Goal: Find specific page/section: Find specific page/section

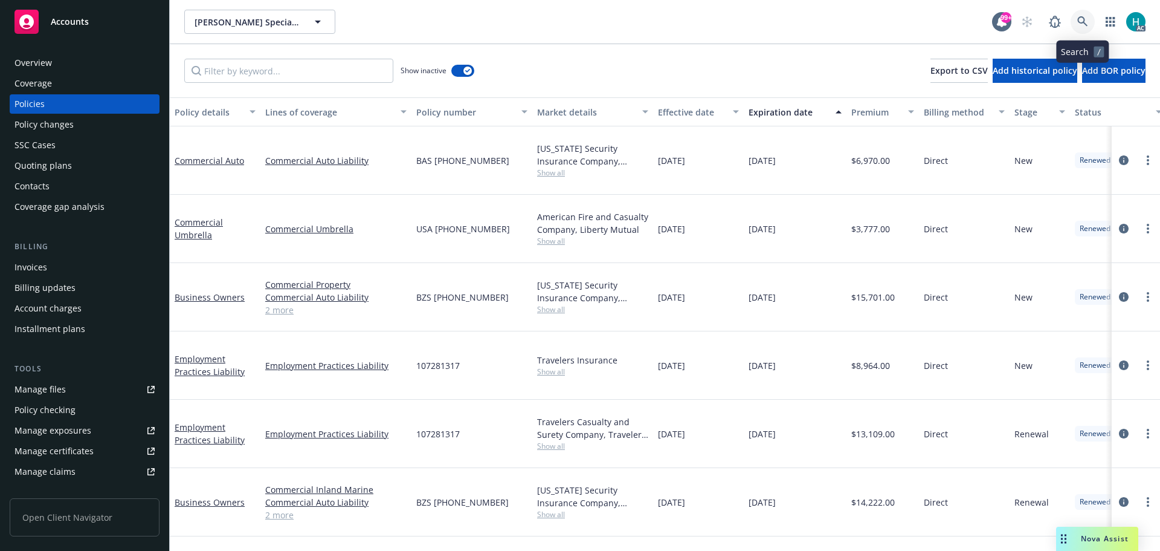
click at [1079, 21] on icon at bounding box center [1083, 21] width 10 height 10
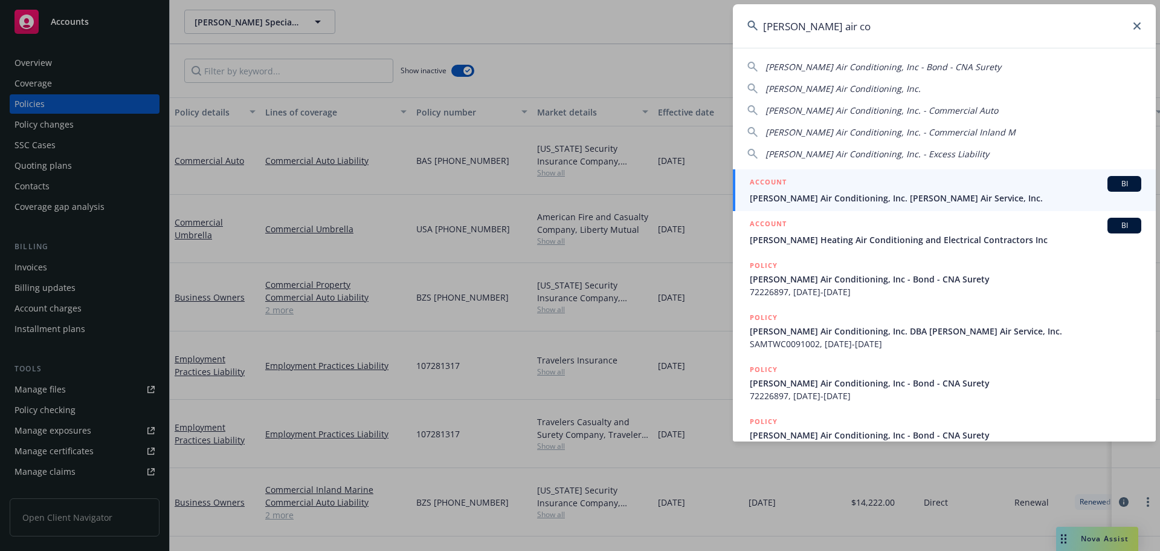
type input "brady air co"
click at [918, 198] on span "Brady Air Conditioning, Inc. Brady Air Service, Inc." at bounding box center [946, 198] width 392 height 13
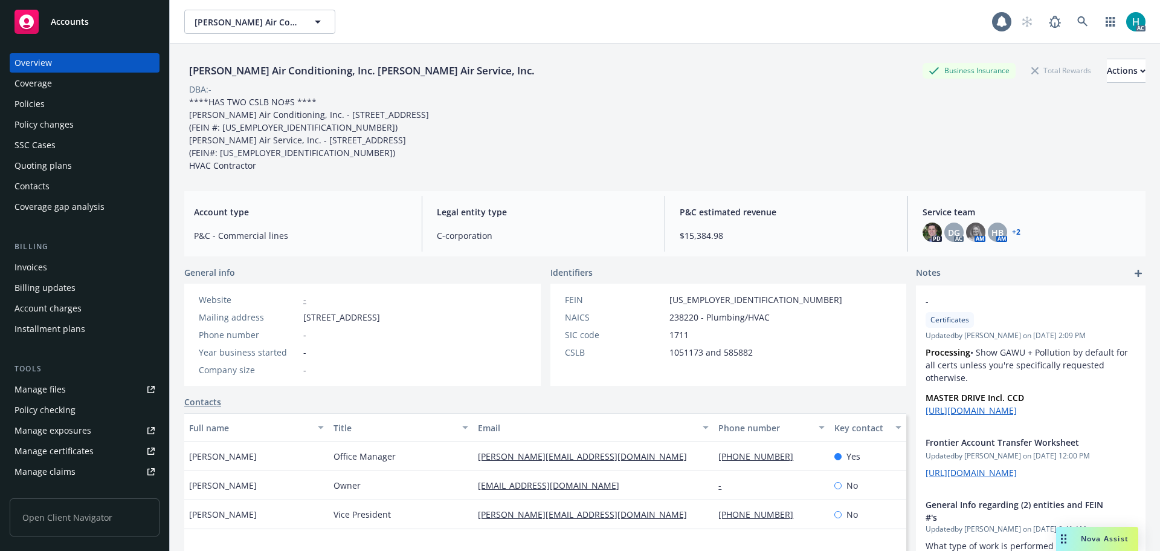
click at [57, 99] on div "Policies" at bounding box center [85, 103] width 140 height 19
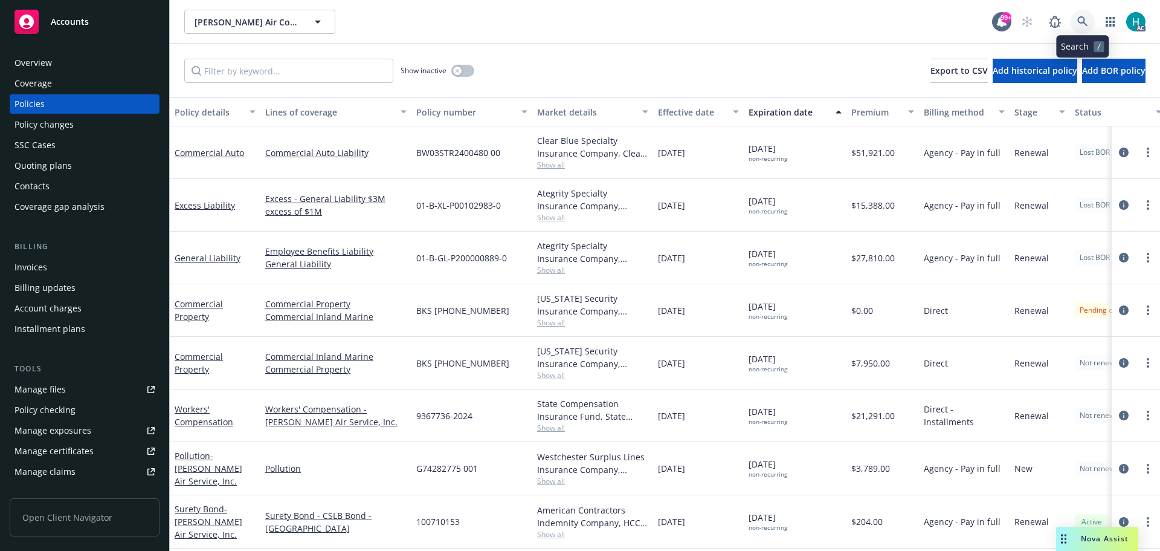
click at [1087, 13] on link at bounding box center [1083, 22] width 24 height 24
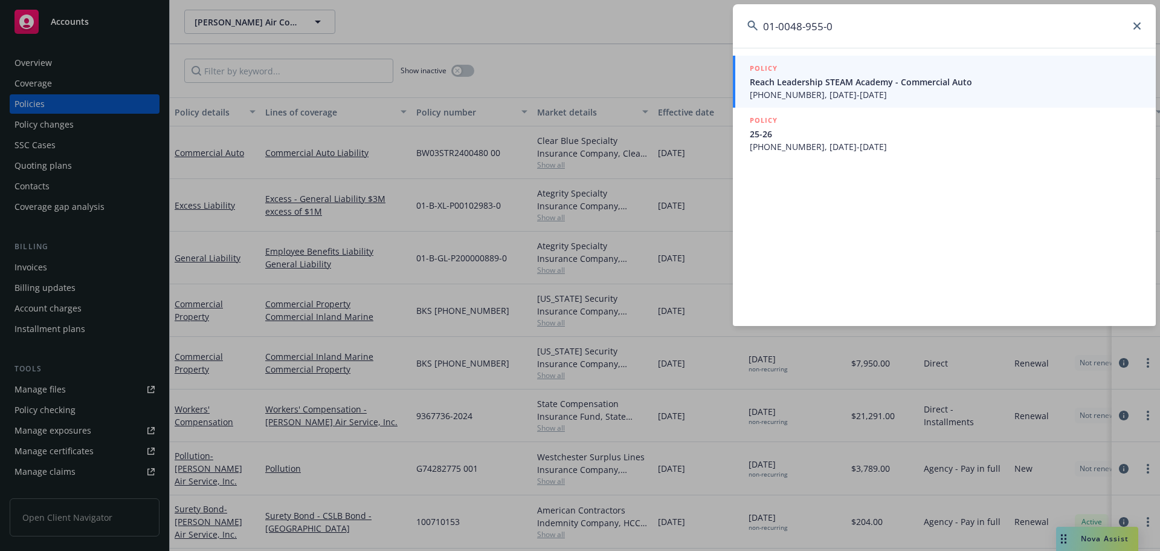
type input "01-0048-955-01"
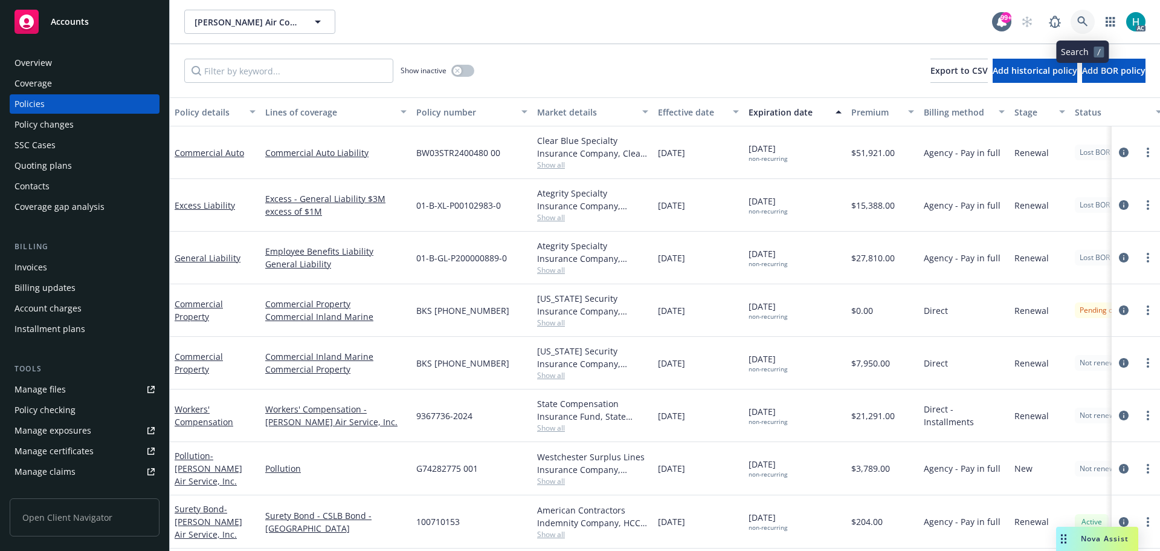
click at [1082, 19] on icon at bounding box center [1083, 21] width 11 height 11
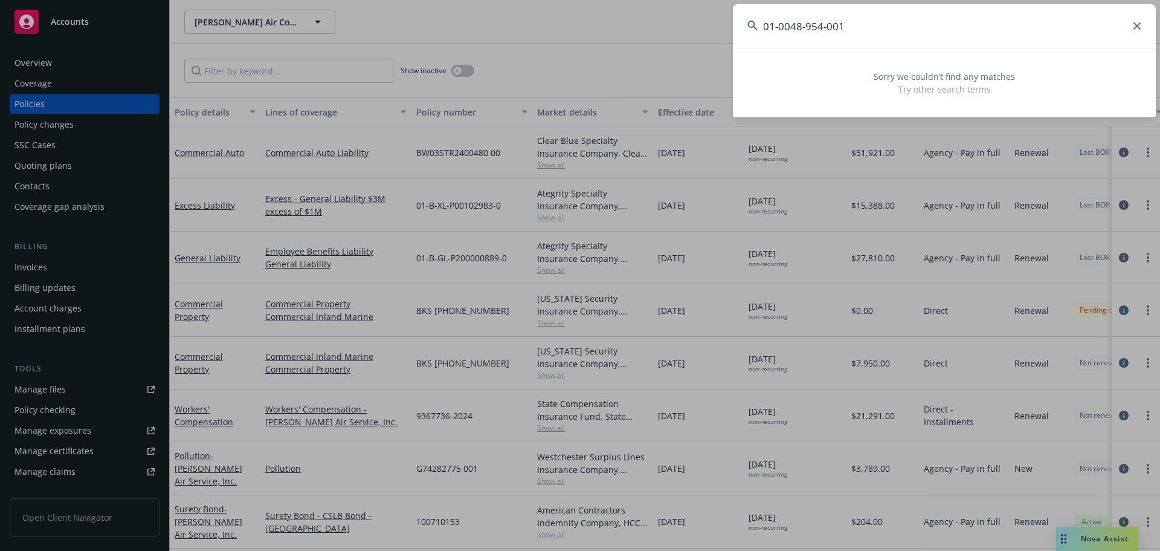
type input "01-0048-954-001"
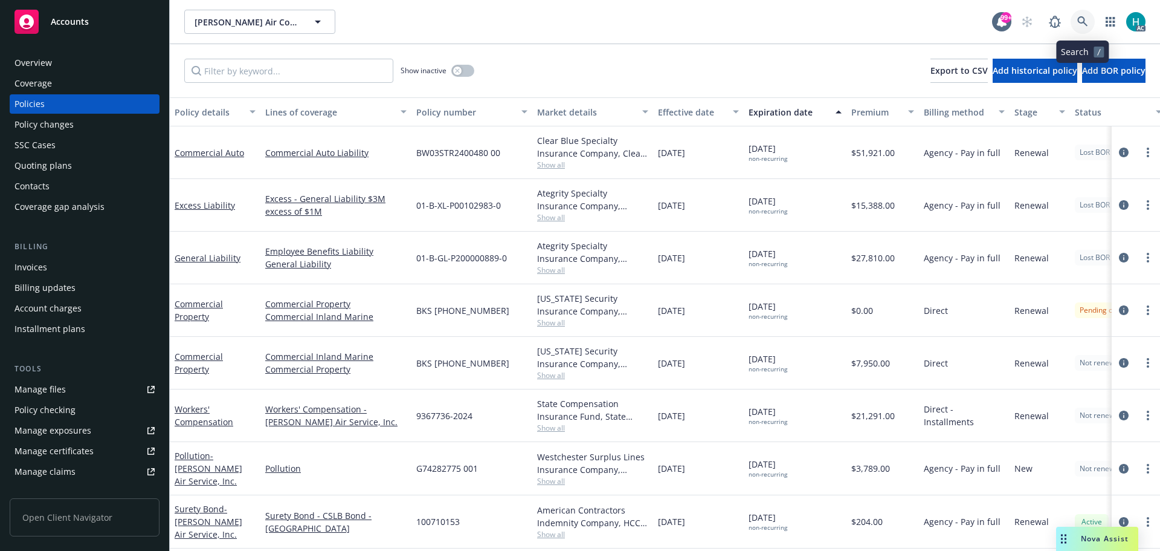
click at [1075, 18] on link at bounding box center [1083, 22] width 24 height 24
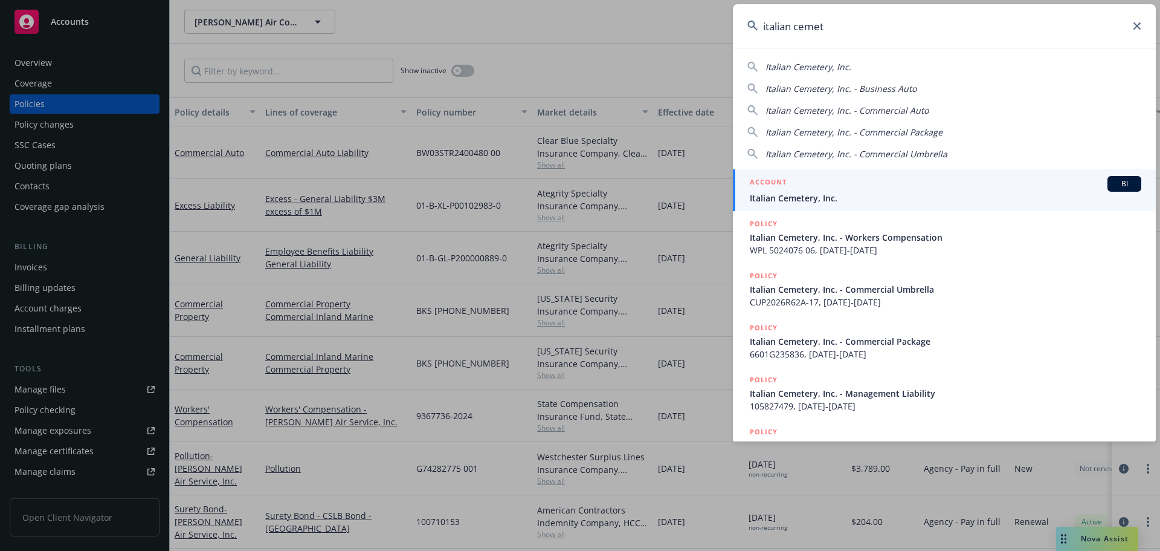
type input "italian cemet"
click at [879, 193] on span "Italian Cemetery, Inc." at bounding box center [946, 198] width 392 height 13
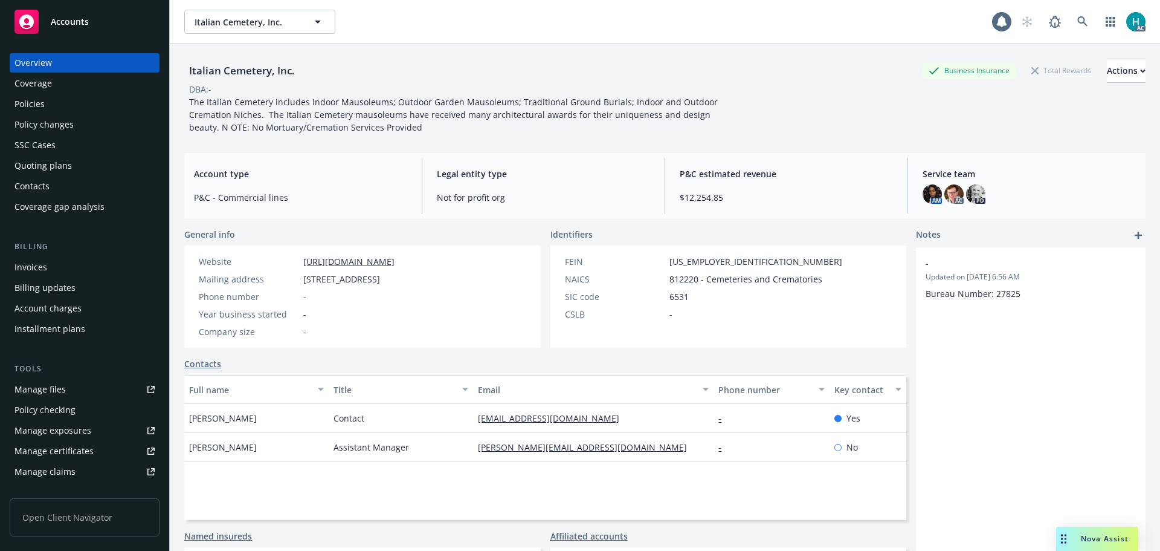
click at [81, 109] on div "Policies" at bounding box center [85, 103] width 140 height 19
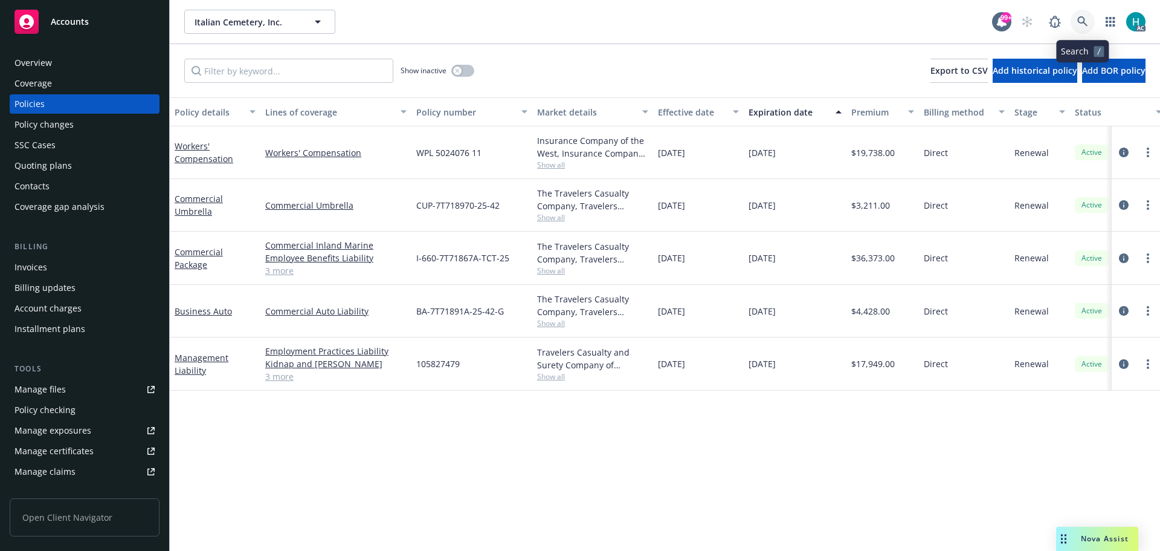
click at [1082, 22] on icon at bounding box center [1083, 21] width 11 height 11
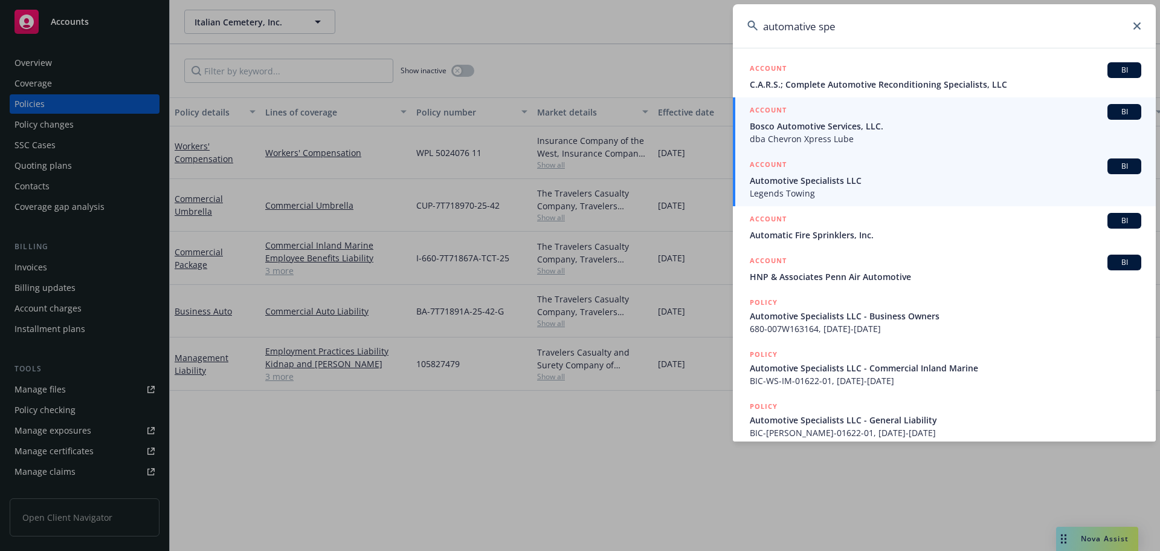
type input "automative spe"
click at [885, 186] on span "Automotive Specialists LLC" at bounding box center [946, 180] width 392 height 13
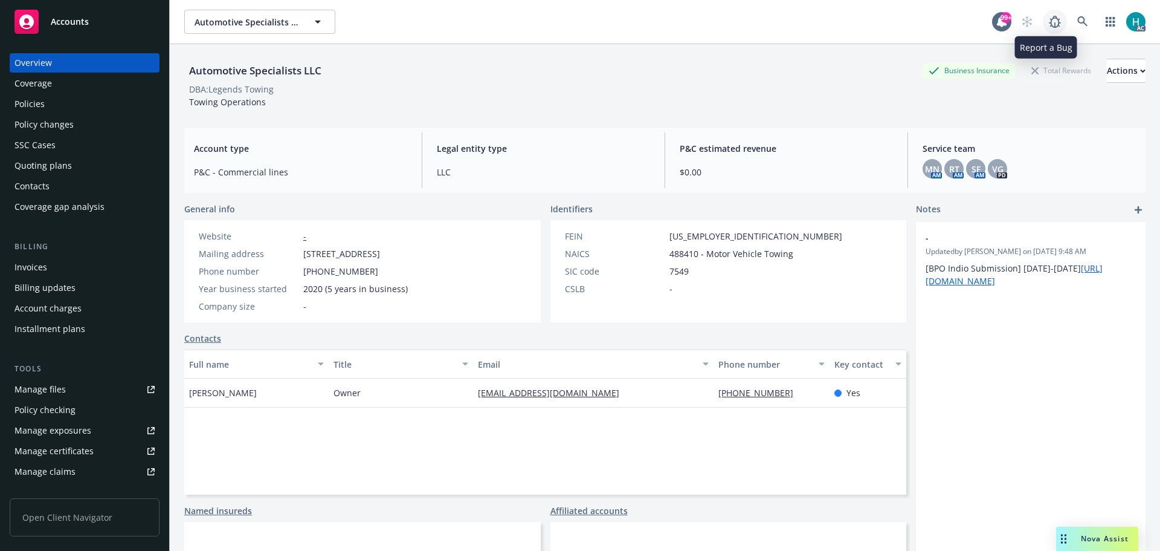
click at [1056, 27] on link at bounding box center [1055, 22] width 24 height 24
click at [1078, 22] on icon at bounding box center [1083, 21] width 11 height 11
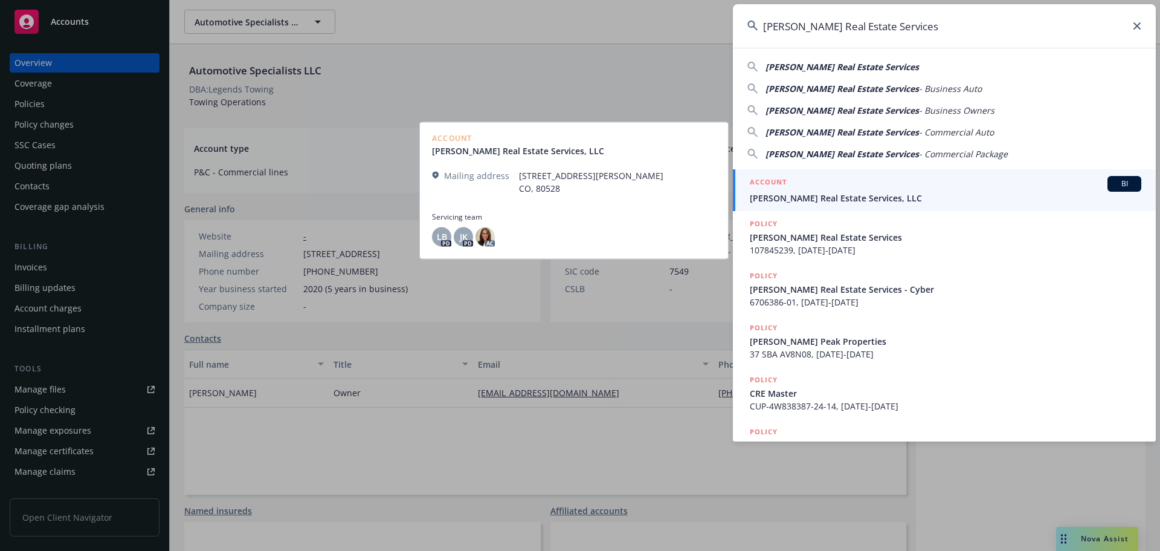
type input "Brinkman Real Estate Services"
click at [960, 200] on span "Brinkman Real Estate Services, LLC" at bounding box center [946, 198] width 392 height 13
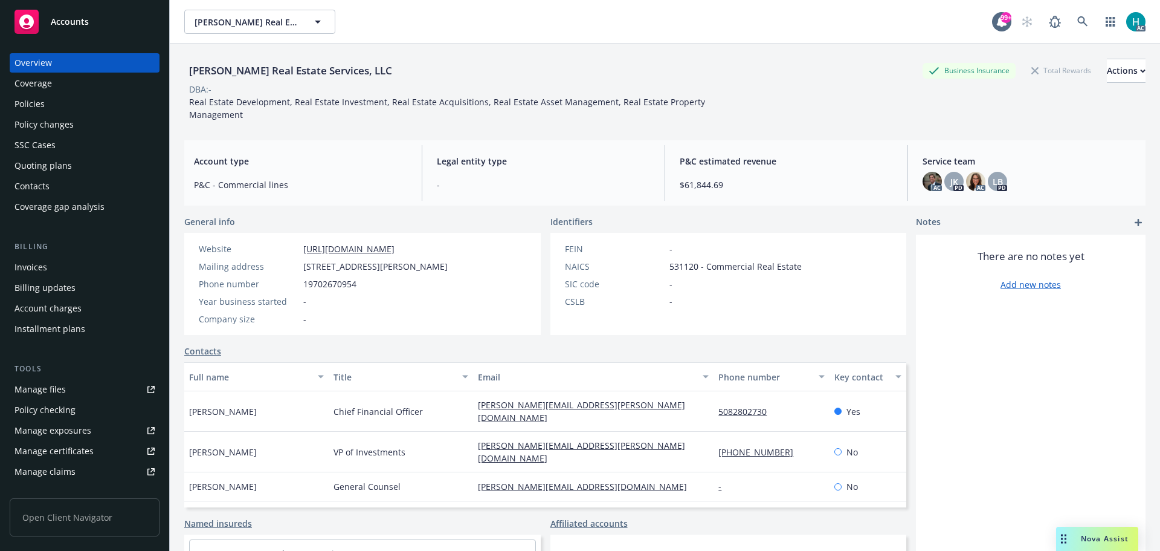
click at [40, 106] on div "Policies" at bounding box center [30, 103] width 30 height 19
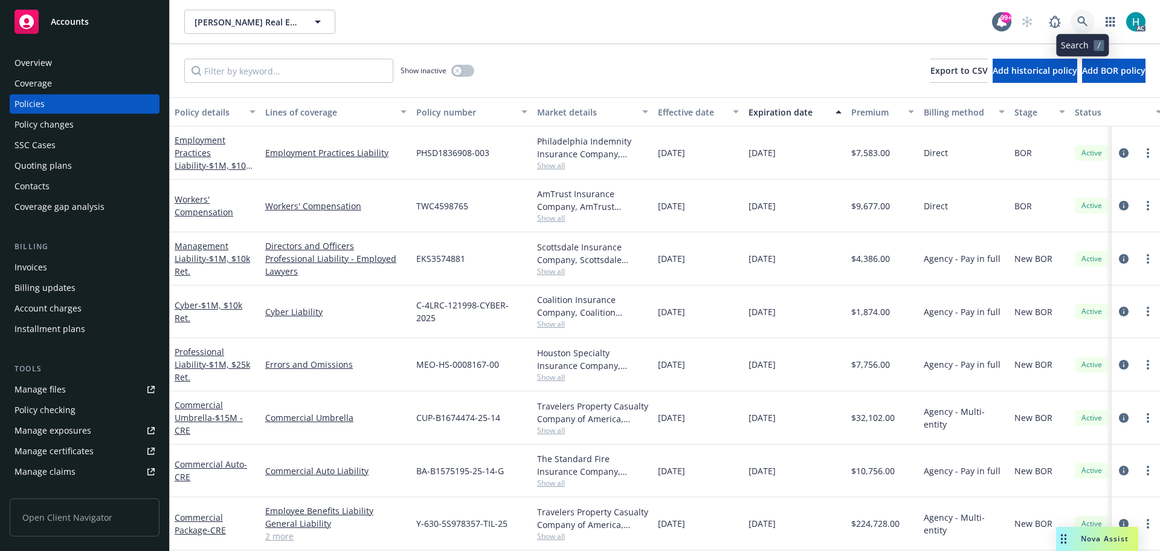
click at [1081, 16] on link at bounding box center [1083, 22] width 24 height 24
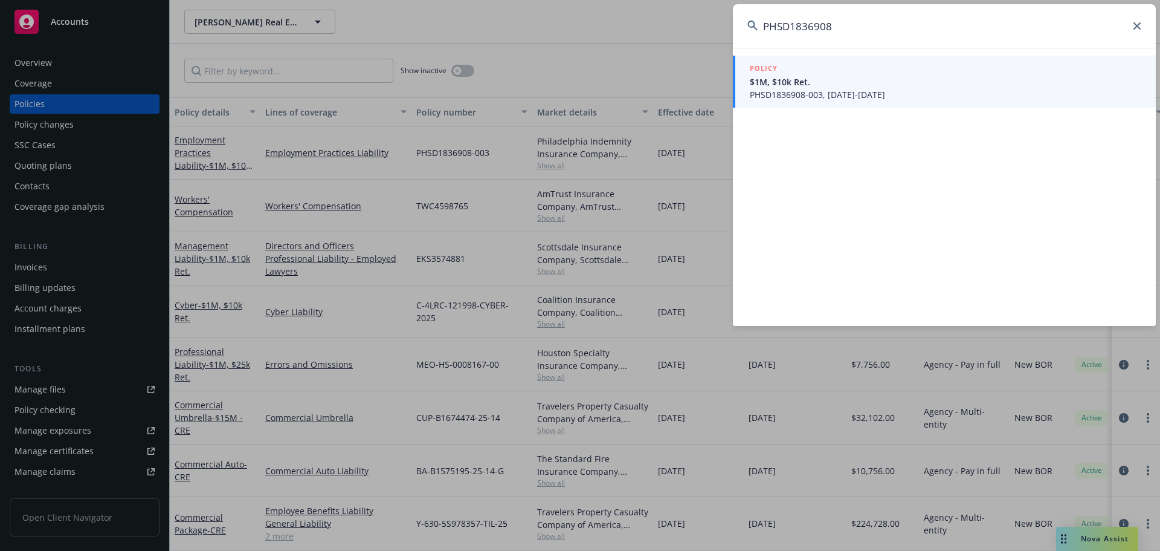
type input "PHSD1836908"
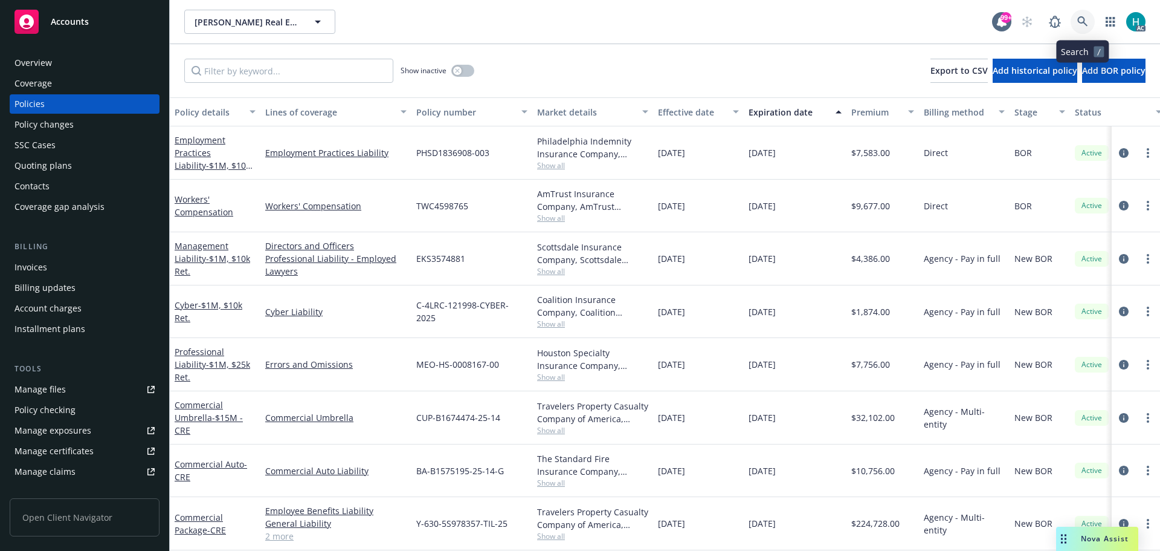
click at [1086, 20] on icon at bounding box center [1083, 21] width 11 height 11
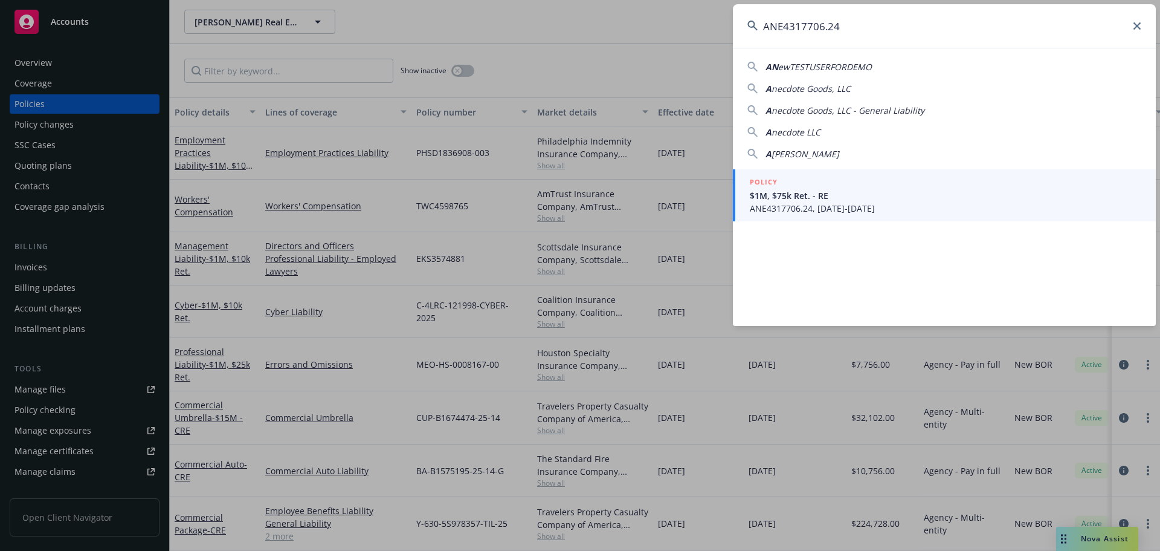
type input "ANE4317706.24"
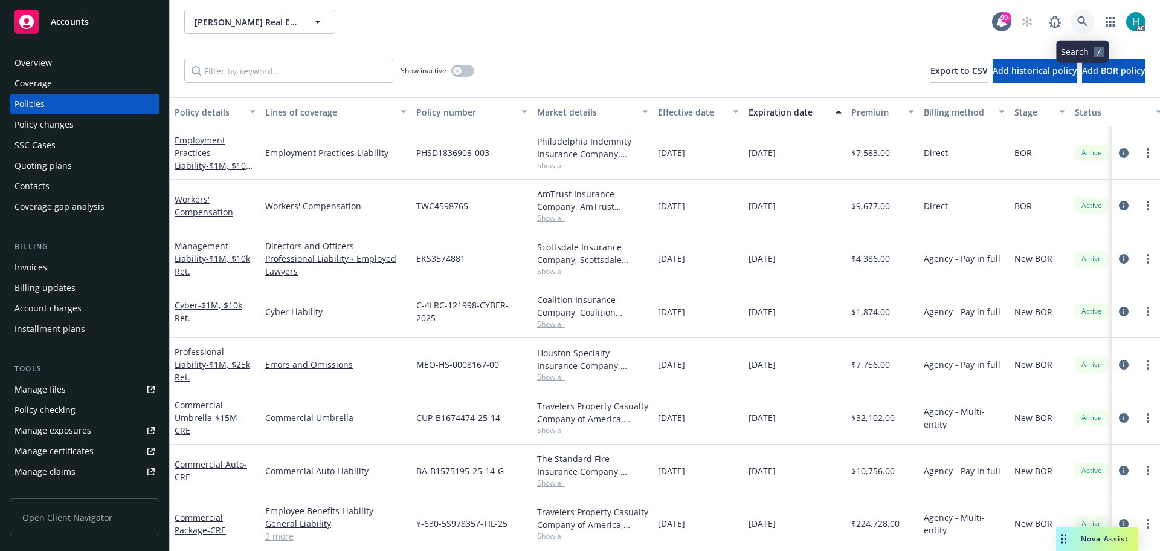
click at [1077, 19] on link at bounding box center [1083, 22] width 24 height 24
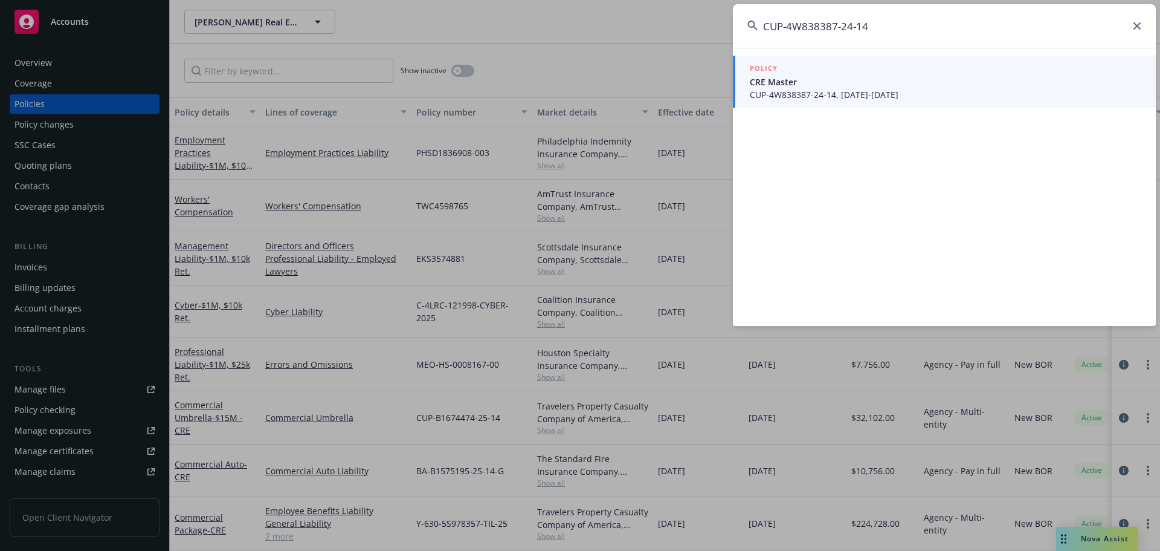
type input "CUP-4W838387-24-14"
click at [1138, 25] on icon at bounding box center [1137, 25] width 7 height 7
